Goal: Information Seeking & Learning: Learn about a topic

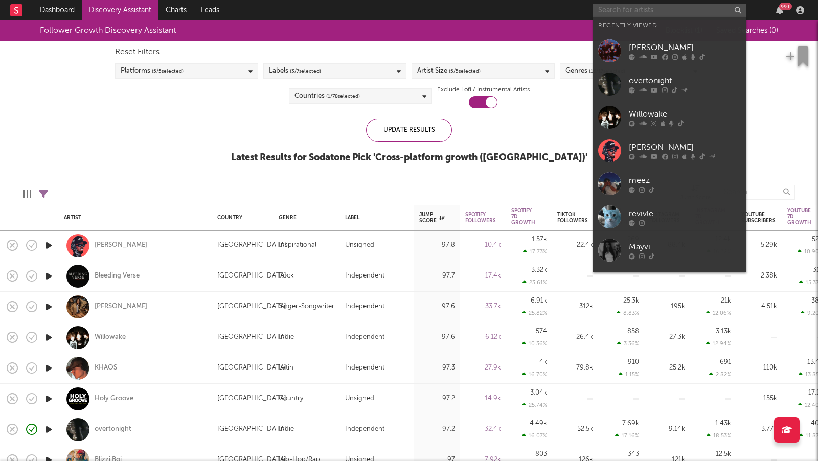
click at [639, 14] on input "text" at bounding box center [669, 10] width 153 height 13
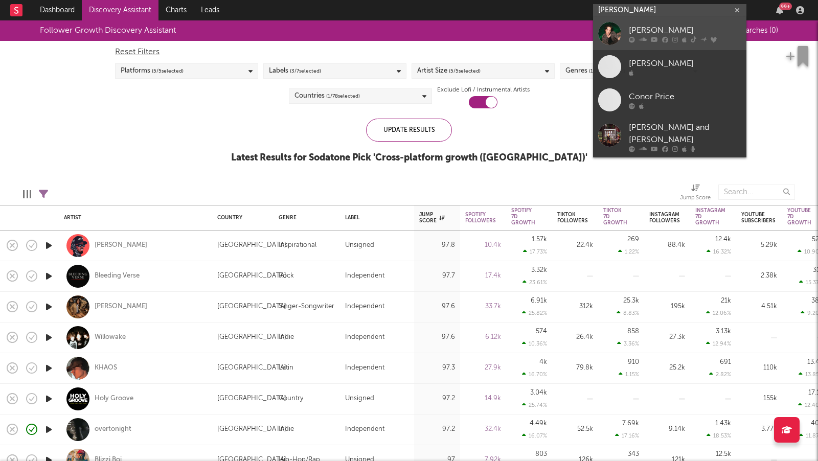
type input "[PERSON_NAME]"
click at [672, 30] on div "[PERSON_NAME]" at bounding box center [685, 31] width 113 height 12
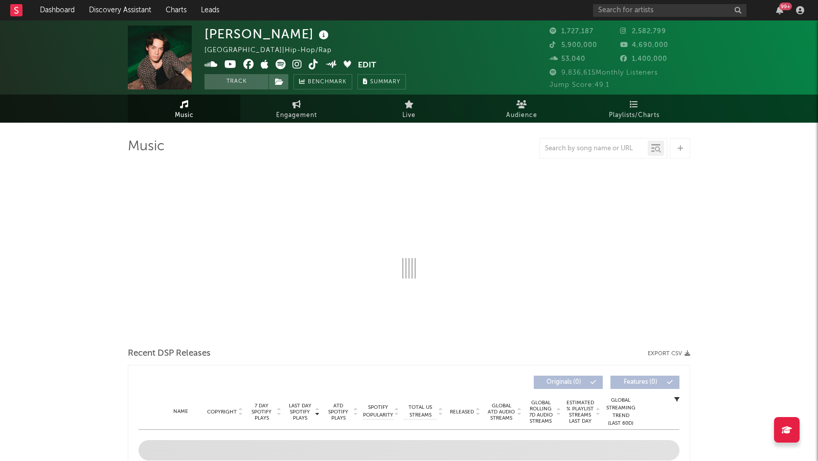
select select "6m"
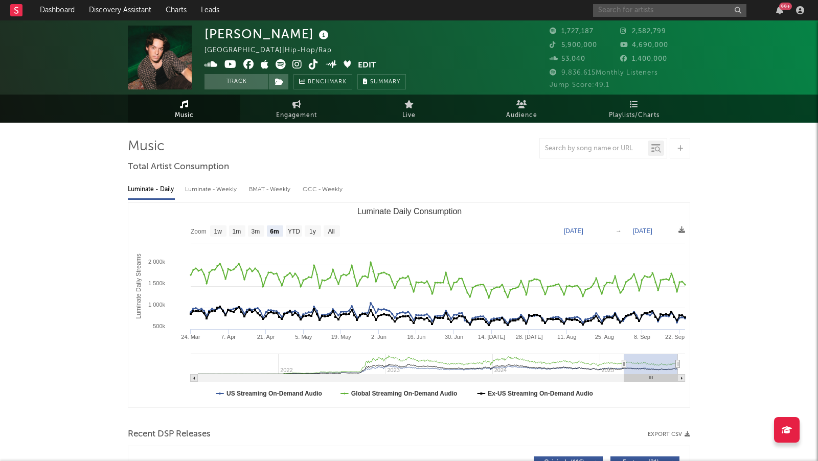
click at [621, 8] on input "text" at bounding box center [669, 10] width 153 height 13
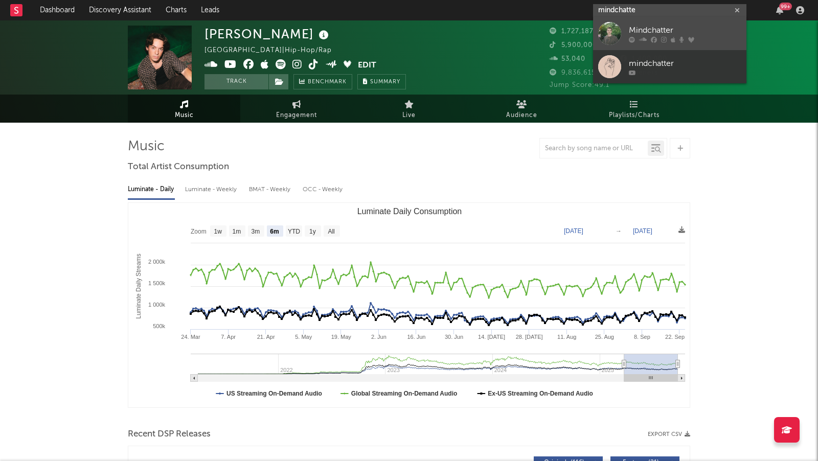
type input "mindchatte"
click at [694, 26] on div "Mindchatter" at bounding box center [685, 31] width 113 height 12
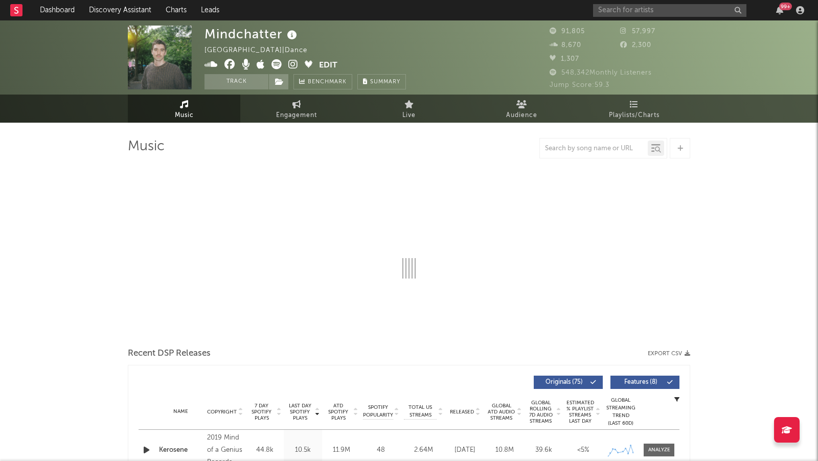
click at [294, 68] on icon at bounding box center [293, 64] width 10 height 10
select select "6m"
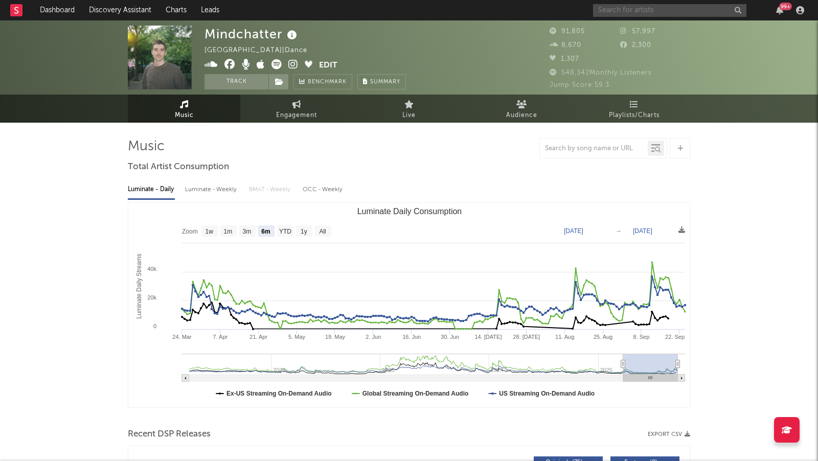
click at [623, 6] on input "text" at bounding box center [669, 10] width 153 height 13
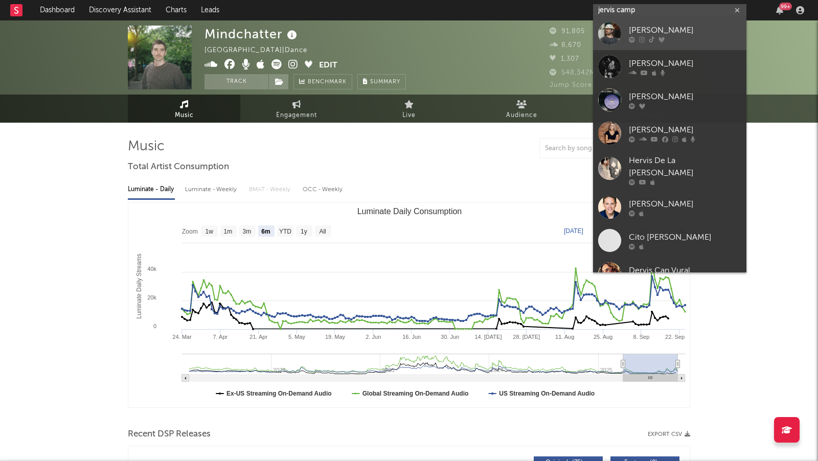
type input "jervis camp"
click at [677, 32] on div "[PERSON_NAME]" at bounding box center [685, 31] width 113 height 12
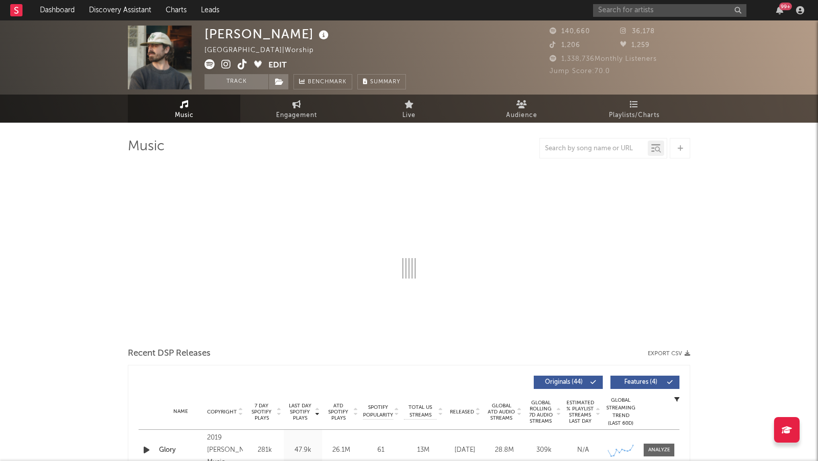
click at [226, 64] on icon at bounding box center [226, 64] width 10 height 10
select select "6m"
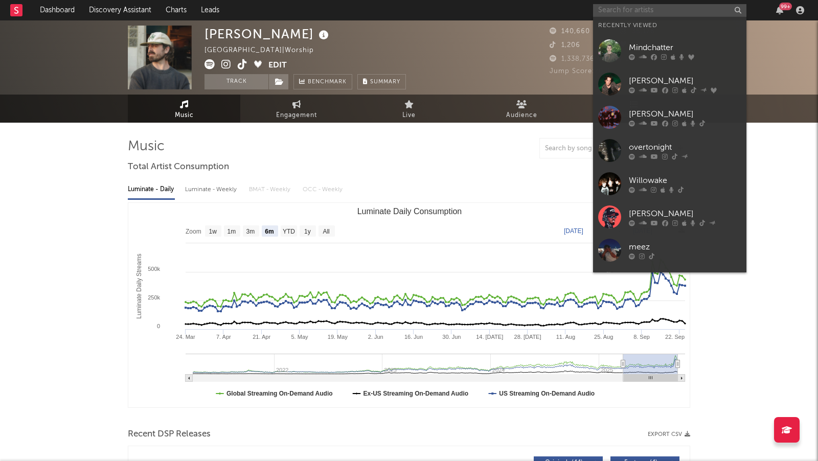
click at [641, 10] on input "text" at bounding box center [669, 10] width 153 height 13
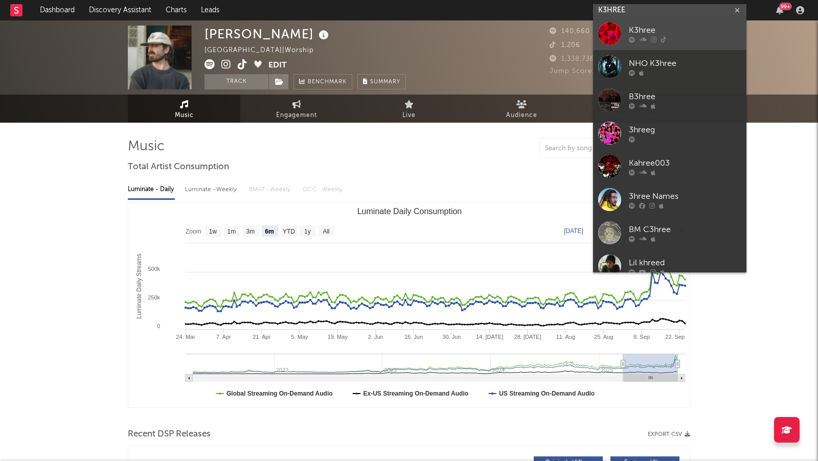
type input "K3HREE"
click at [684, 30] on div "K3hree" at bounding box center [685, 31] width 113 height 12
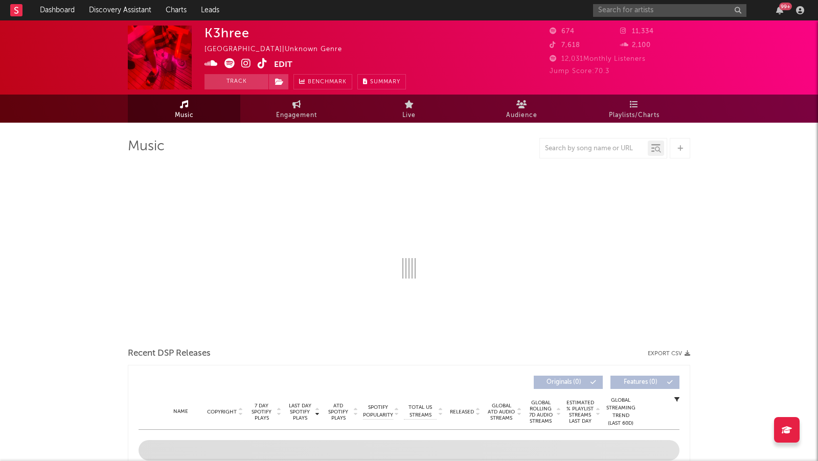
select select "1w"
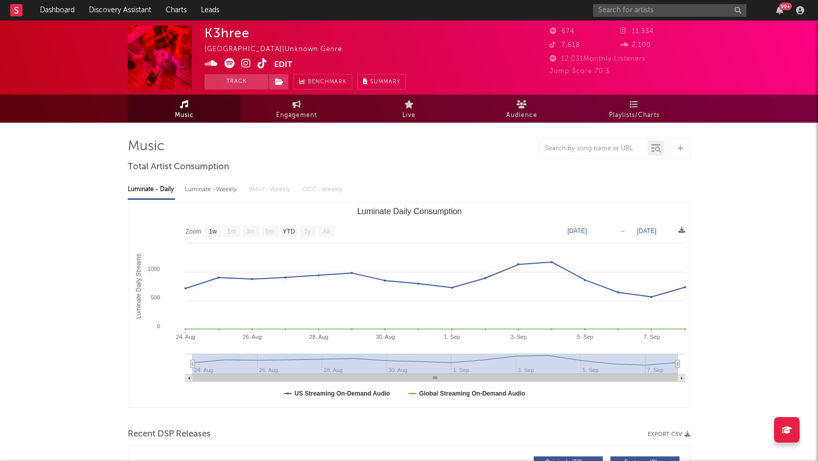
click at [242, 62] on icon at bounding box center [246, 63] width 10 height 10
click at [213, 64] on icon at bounding box center [211, 63] width 13 height 10
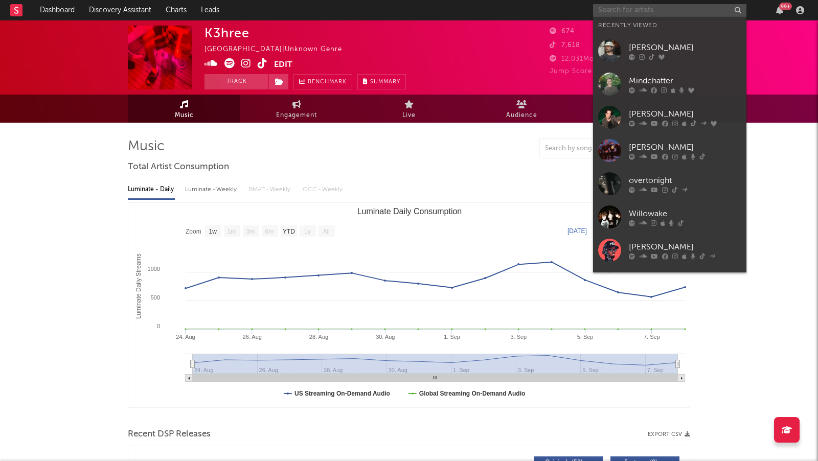
click at [640, 9] on input "text" at bounding box center [669, 10] width 153 height 13
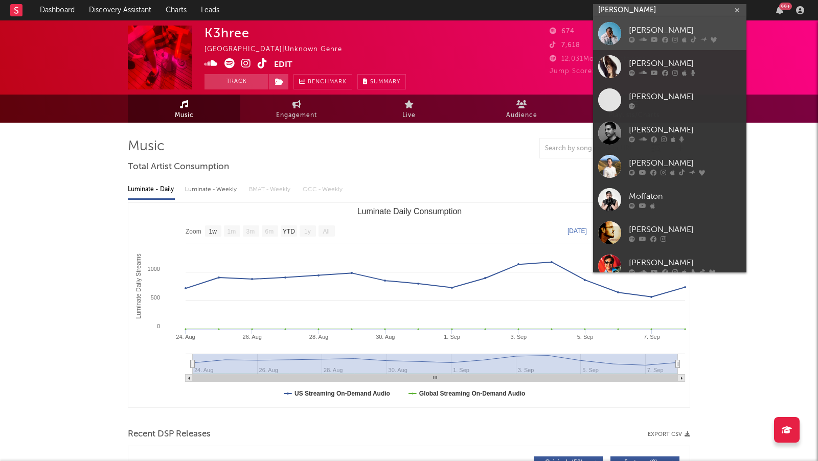
type input "[PERSON_NAME]"
click at [663, 30] on div "[PERSON_NAME]" at bounding box center [685, 31] width 113 height 12
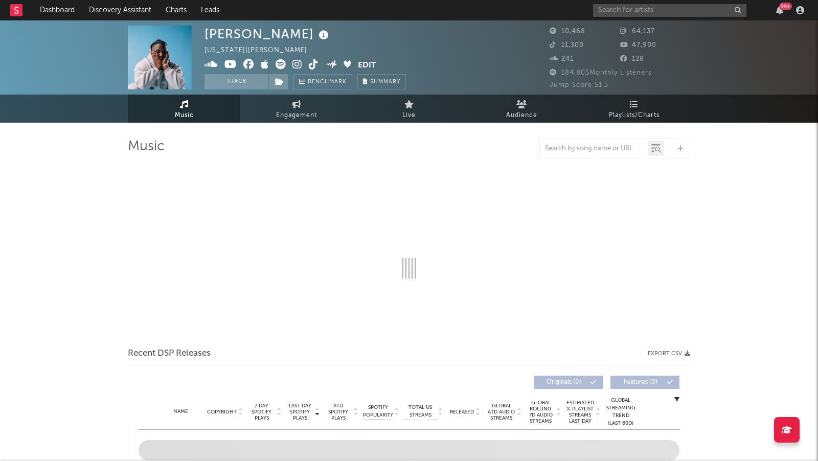
select select "6m"
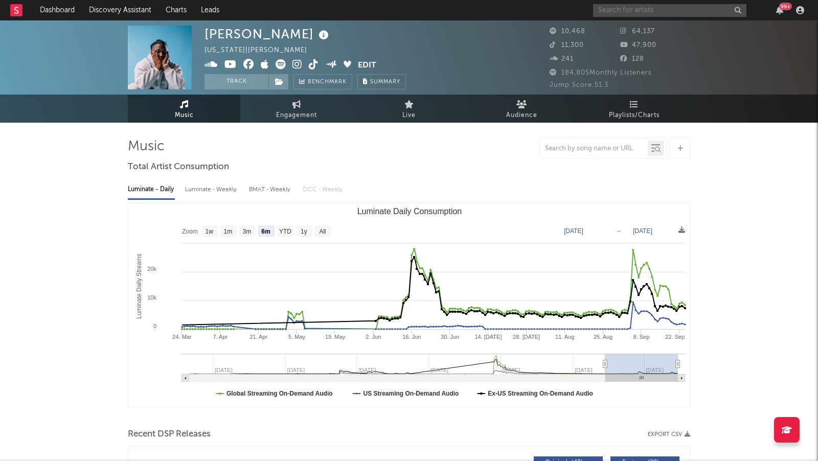
click at [640, 10] on input "text" at bounding box center [669, 10] width 153 height 13
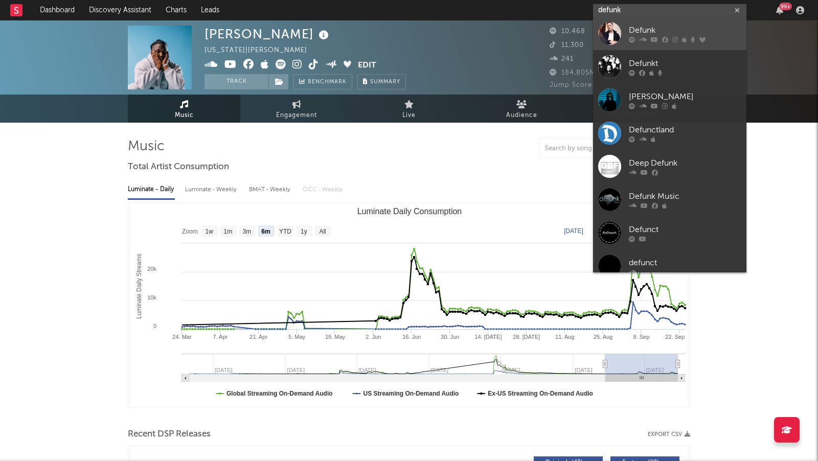
type input "defunk"
click at [679, 30] on div "Defunk" at bounding box center [685, 31] width 113 height 12
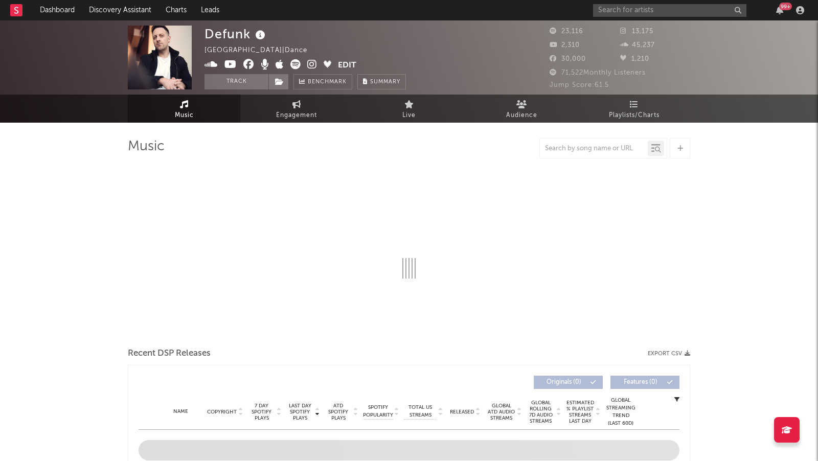
select select "6m"
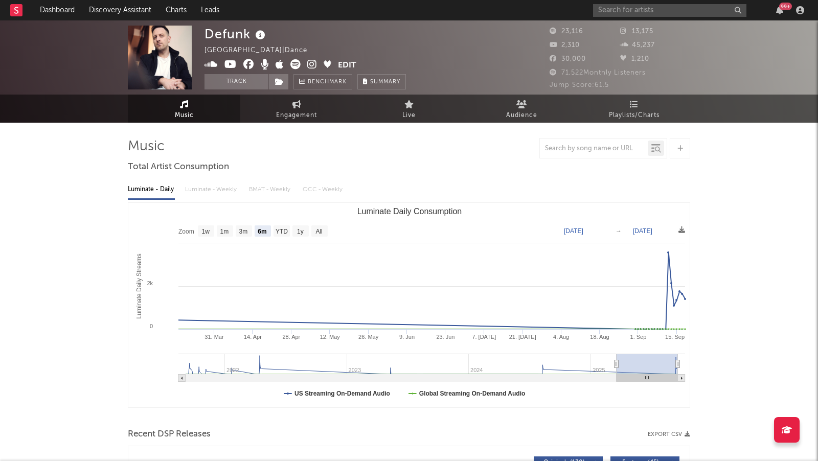
click at [312, 62] on icon at bounding box center [312, 64] width 10 height 10
click at [645, 16] on input "text" at bounding box center [669, 10] width 153 height 13
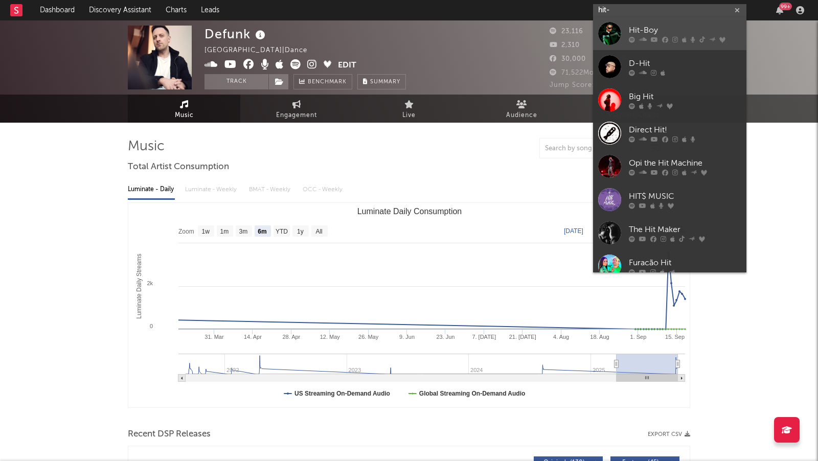
type input "hit-"
click at [669, 31] on div "Hit-Boy" at bounding box center [685, 31] width 113 height 12
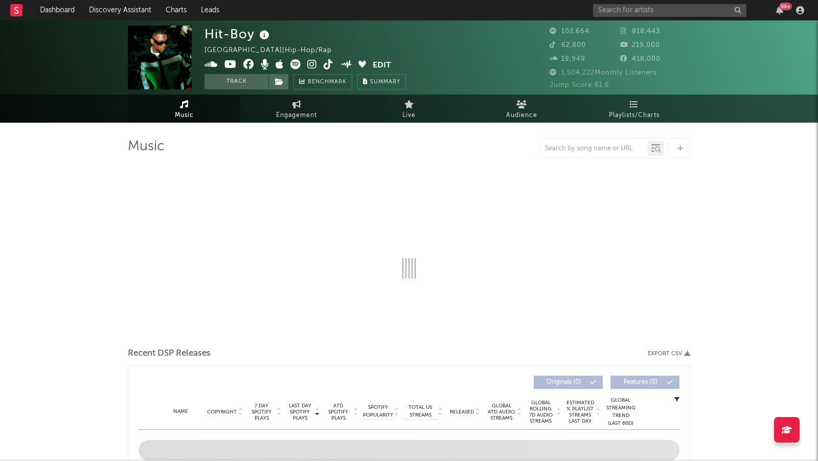
click at [311, 69] on icon at bounding box center [312, 64] width 10 height 10
select select "6m"
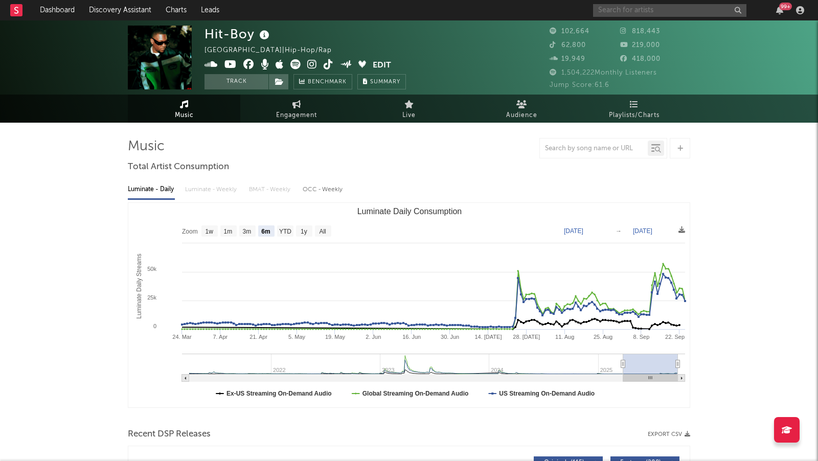
click at [622, 13] on input "text" at bounding box center [669, 10] width 153 height 13
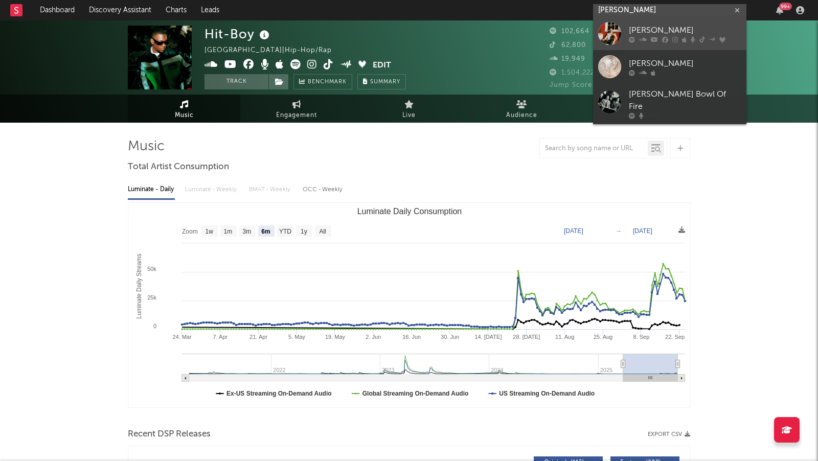
type input "[PERSON_NAME]"
click at [703, 31] on div "[PERSON_NAME]" at bounding box center [685, 31] width 113 height 12
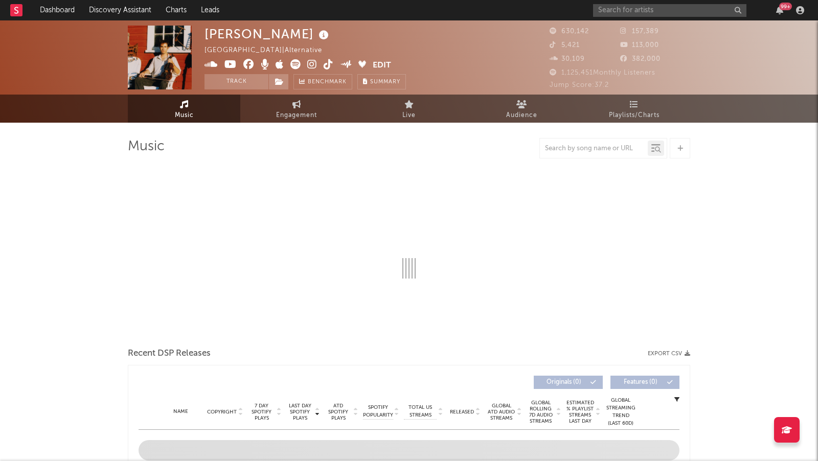
select select "6m"
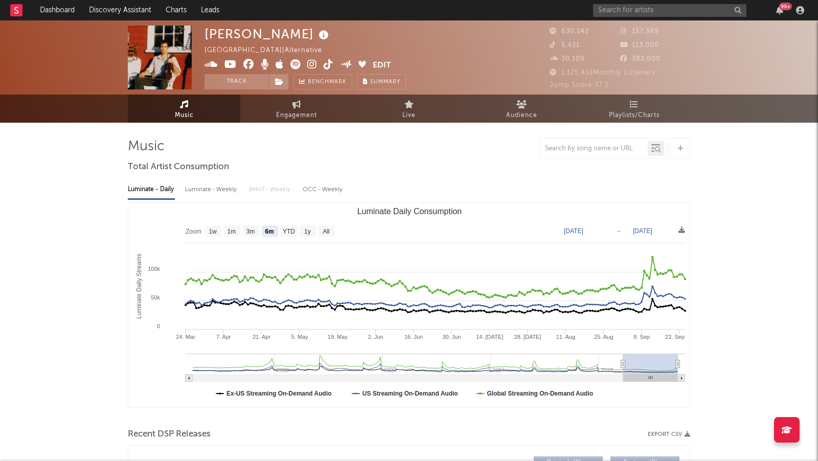
click at [311, 64] on icon at bounding box center [312, 64] width 10 height 10
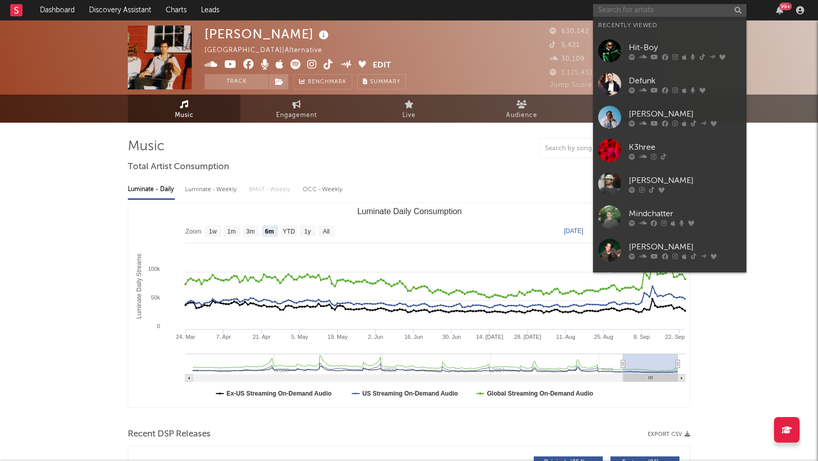
click at [614, 6] on input "text" at bounding box center [669, 10] width 153 height 13
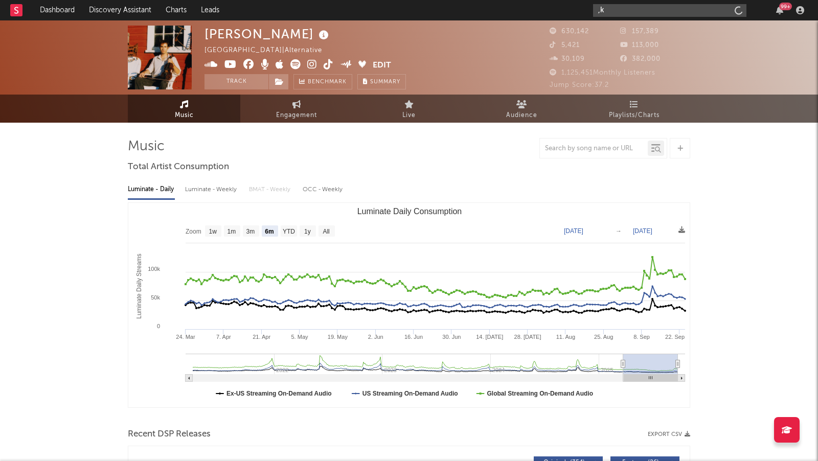
type input ","
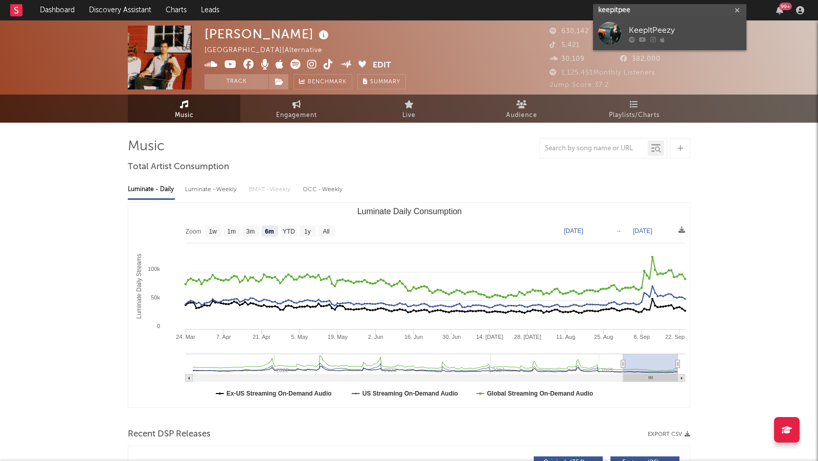
type input "keepitpee"
click at [659, 30] on div "KeepItPeezy" at bounding box center [685, 31] width 113 height 12
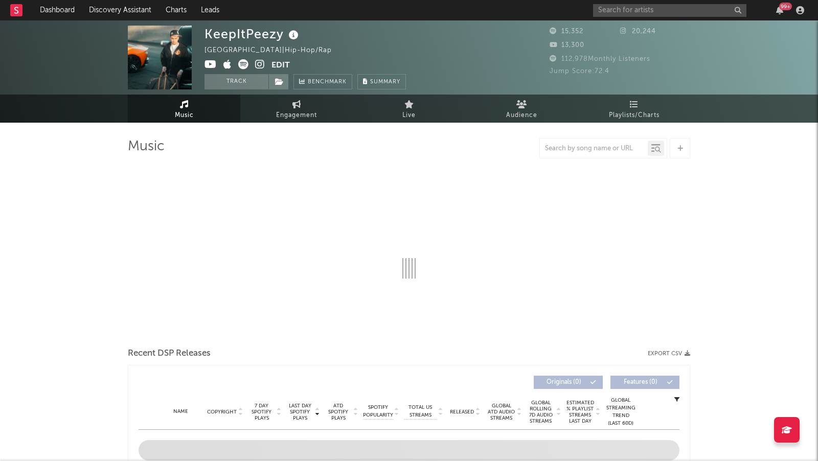
click at [261, 63] on icon at bounding box center [260, 64] width 10 height 10
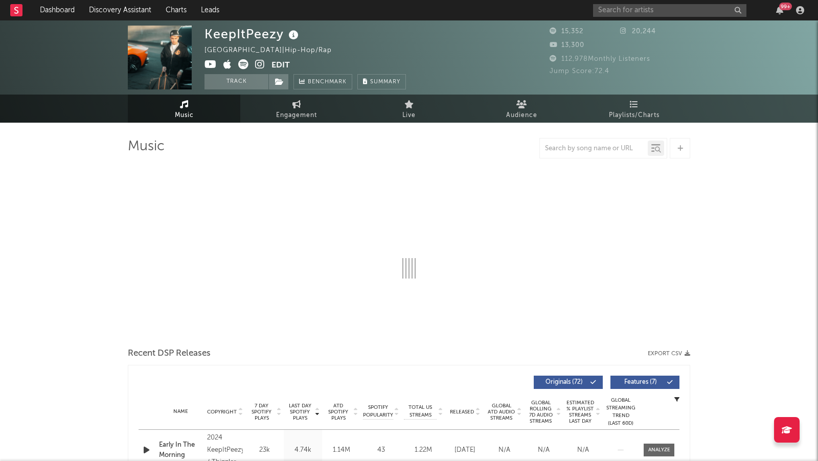
select select "6m"
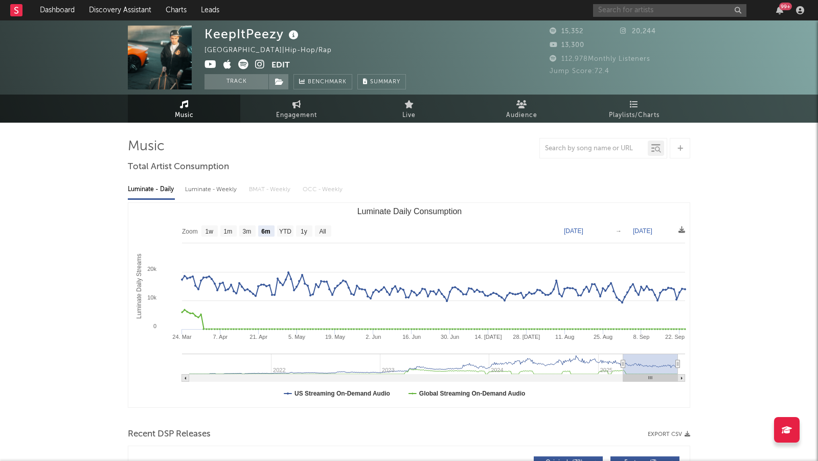
click at [621, 14] on input "text" at bounding box center [669, 10] width 153 height 13
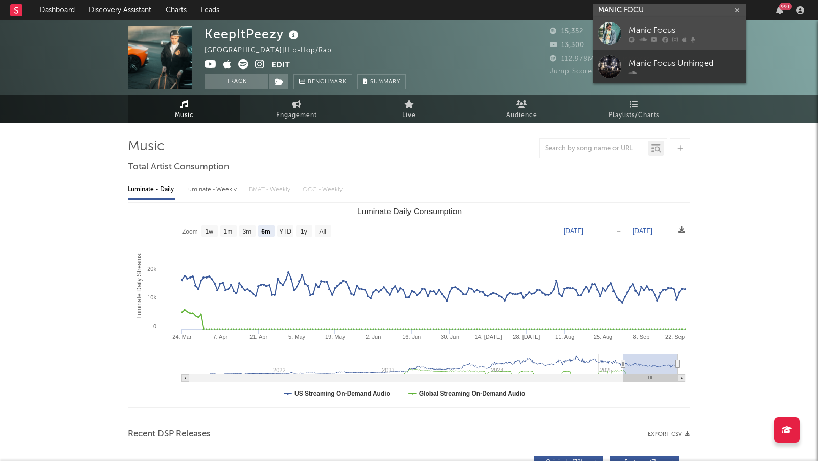
type input "MANIC FOCU"
click at [648, 43] on link "Manic Focus" at bounding box center [669, 33] width 153 height 33
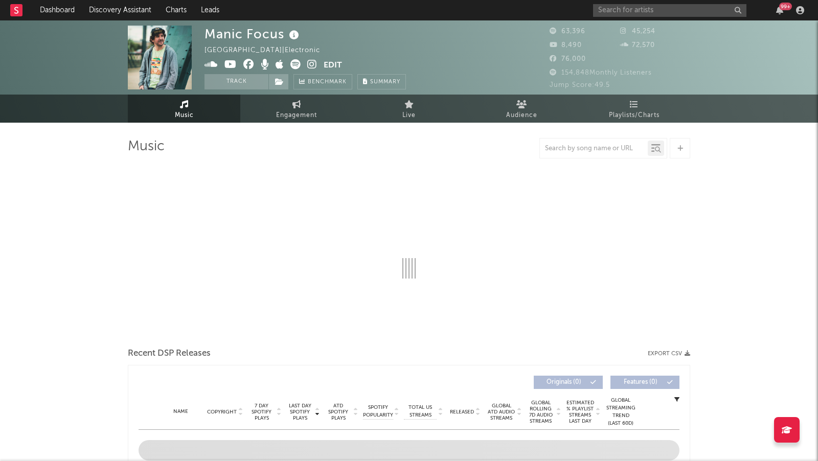
select select "6m"
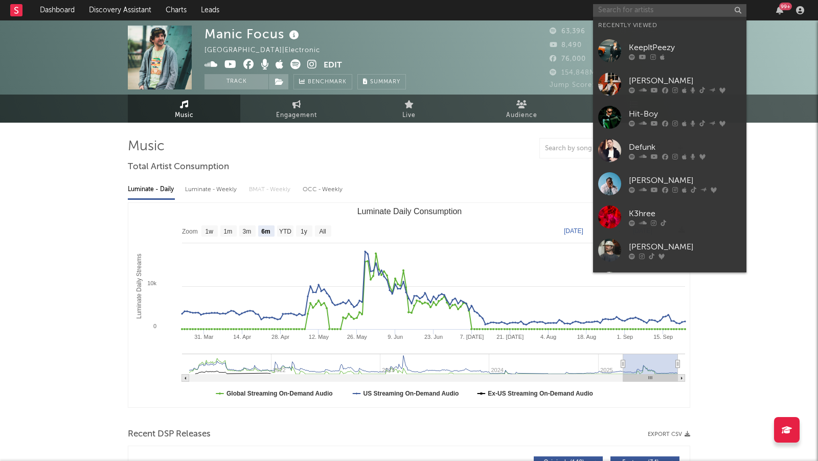
click at [614, 13] on input "text" at bounding box center [669, 10] width 153 height 13
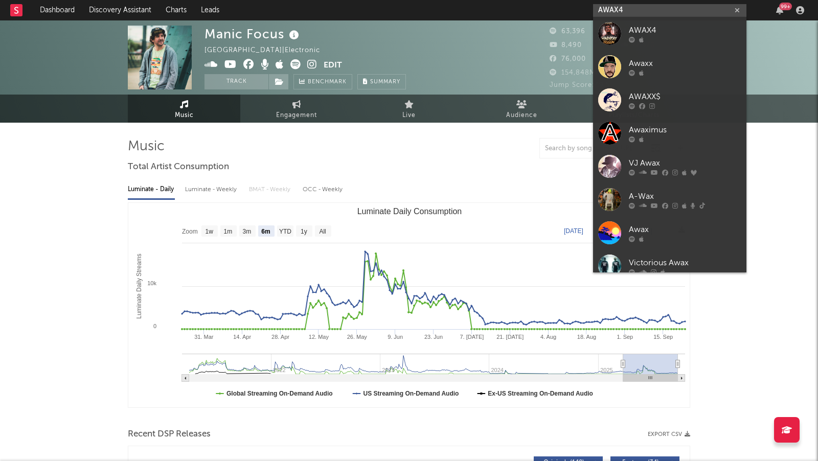
click at [654, 9] on input "AWAX4" at bounding box center [669, 10] width 153 height 13
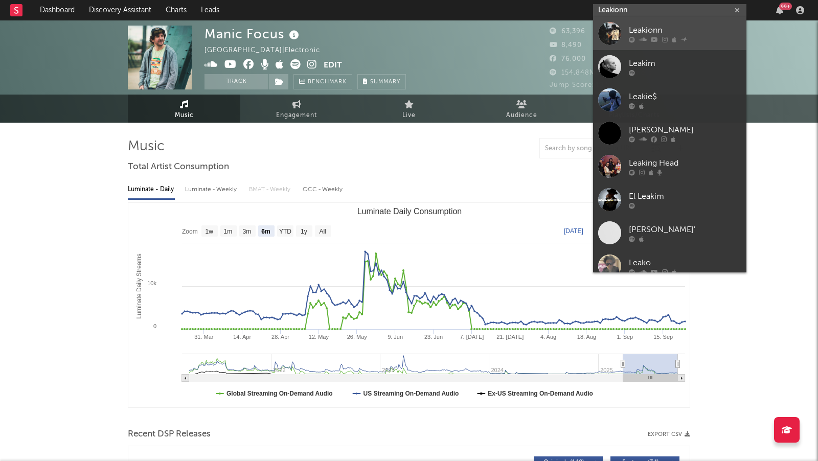
type input "Leakionn"
click at [685, 27] on div "Leakionn" at bounding box center [685, 31] width 113 height 12
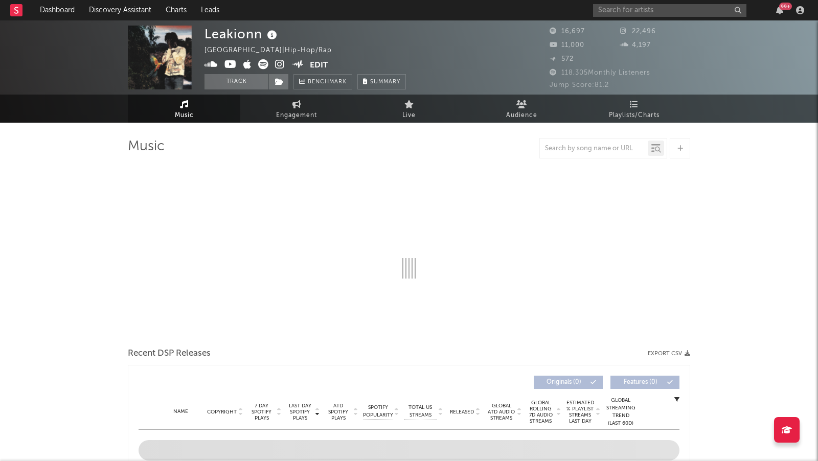
select select "6m"
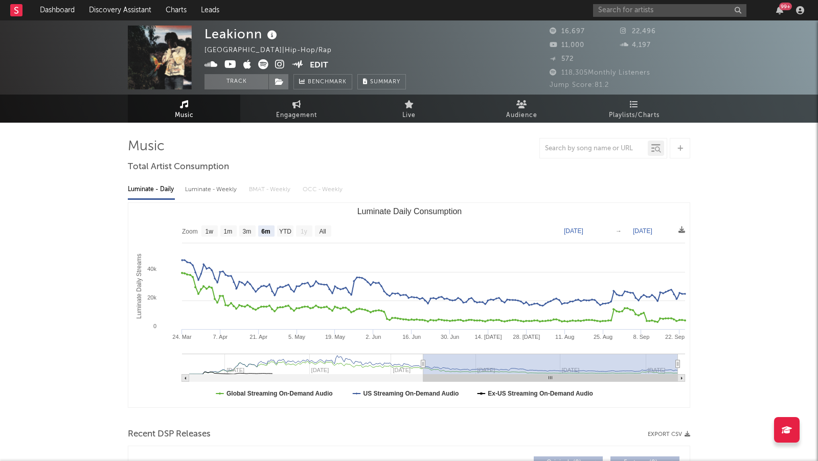
click at [283, 63] on icon at bounding box center [280, 64] width 10 height 10
click at [614, 6] on input "text" at bounding box center [669, 10] width 153 height 13
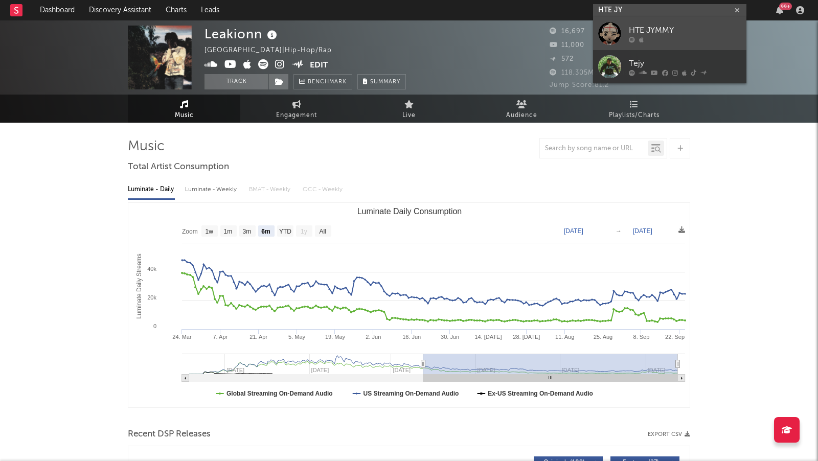
type input "HTE JY"
click at [655, 36] on div "HTE JYMMY" at bounding box center [685, 31] width 113 height 12
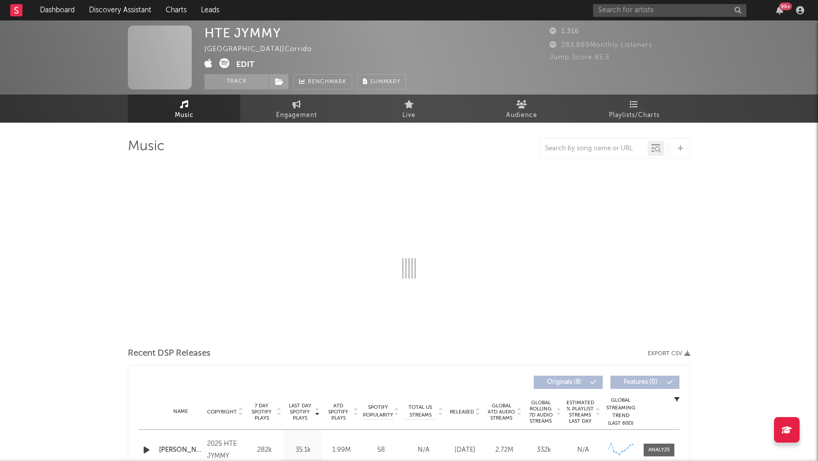
select select "1w"
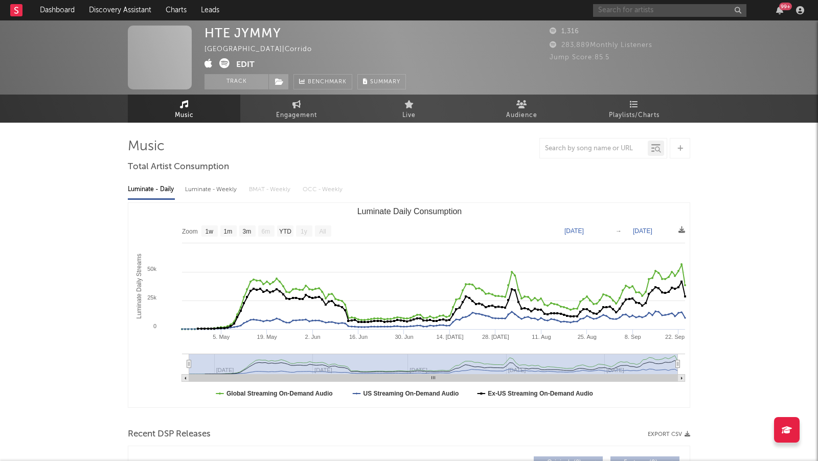
click at [617, 8] on input "text" at bounding box center [669, 10] width 153 height 13
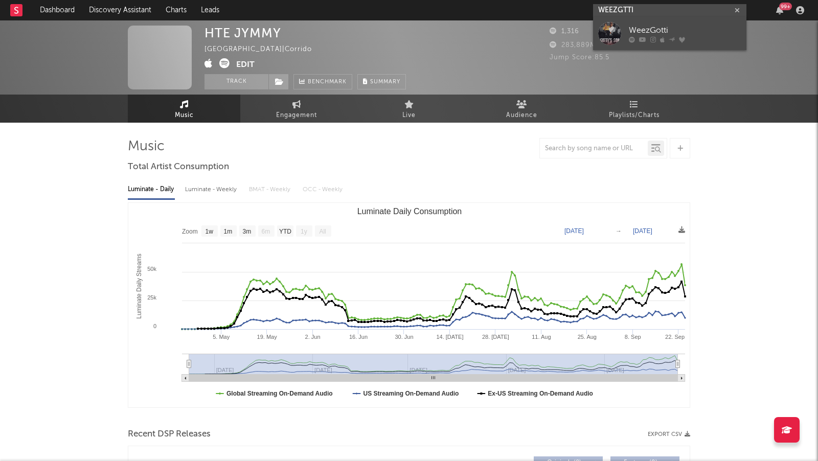
type input "WEEZGTTI"
click at [634, 37] on icon at bounding box center [632, 40] width 6 height 6
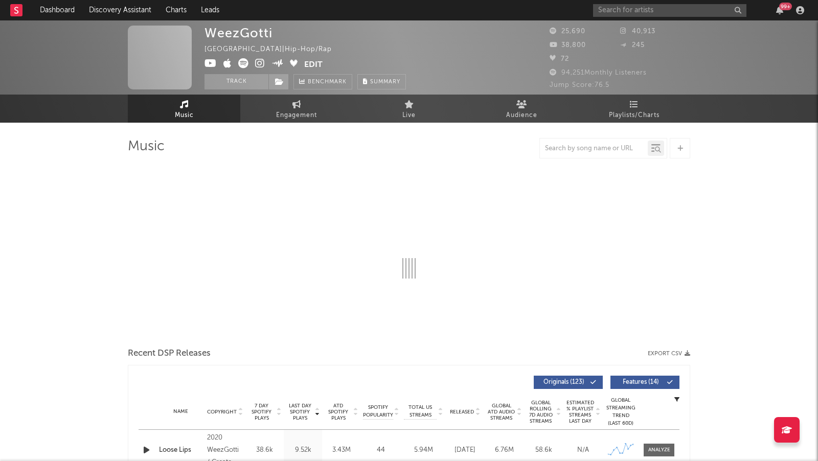
select select "6m"
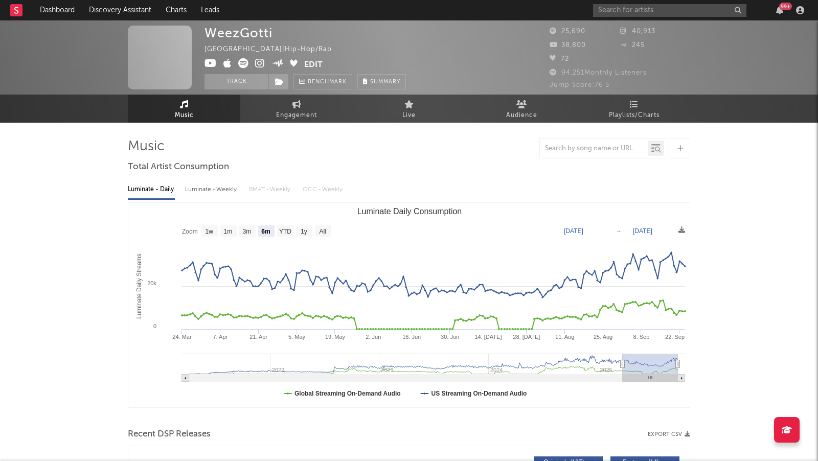
click at [255, 60] on icon at bounding box center [260, 63] width 10 height 10
click at [261, 60] on icon at bounding box center [260, 63] width 10 height 10
click at [261, 63] on icon at bounding box center [260, 63] width 10 height 10
click at [255, 63] on icon at bounding box center [260, 63] width 10 height 10
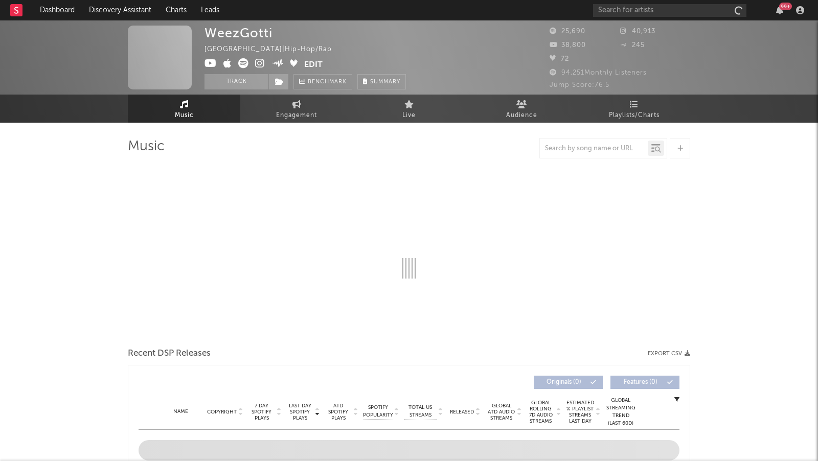
select select "6m"
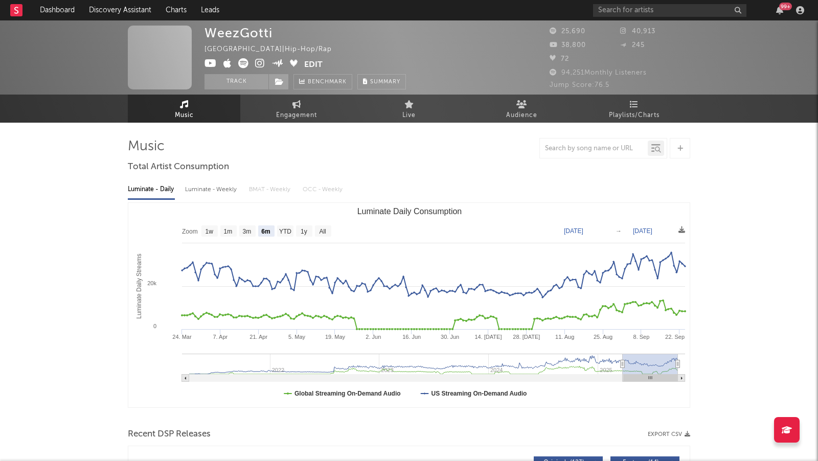
click at [244, 63] on icon at bounding box center [243, 63] width 10 height 10
click at [210, 64] on icon at bounding box center [211, 63] width 12 height 10
click at [259, 65] on icon at bounding box center [260, 63] width 10 height 10
click at [259, 62] on icon at bounding box center [260, 63] width 10 height 10
